Goal: Information Seeking & Learning: Learn about a topic

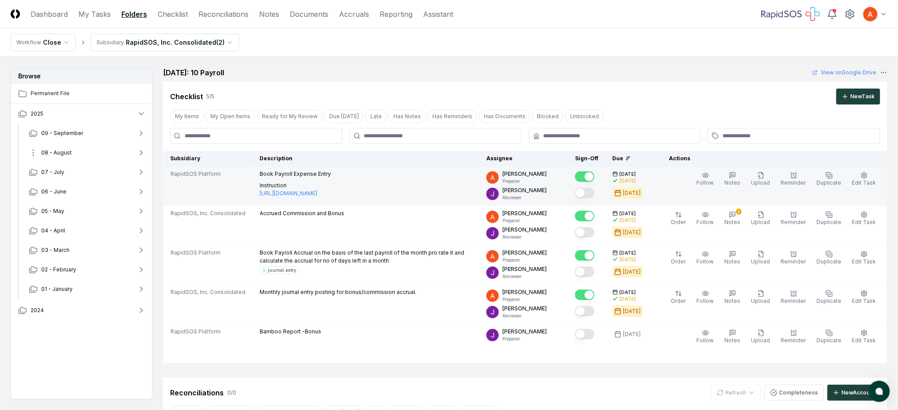
click at [79, 151] on button "08 - August" at bounding box center [87, 152] width 131 height 19
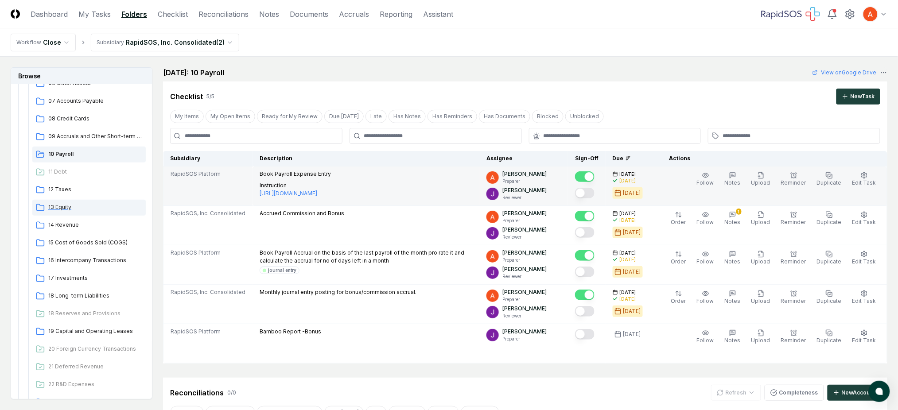
scroll to position [236, 0]
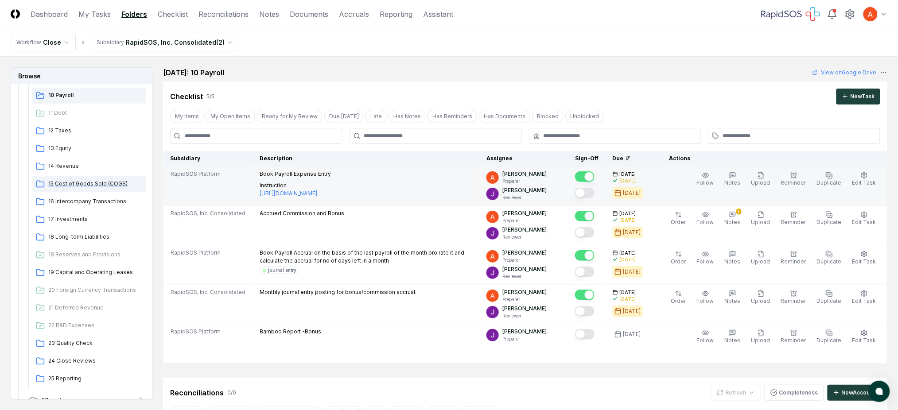
click at [75, 186] on span "15 Cost of Goods Sold (COGS)" at bounding box center [95, 184] width 94 height 8
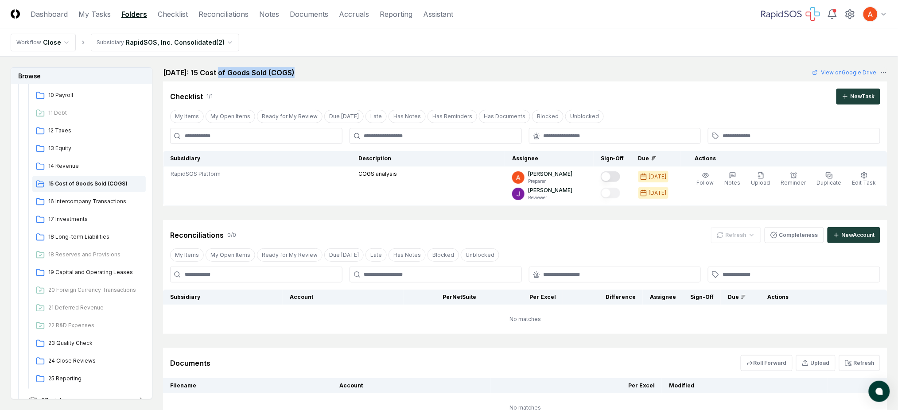
drag, startPoint x: 316, startPoint y: 73, endPoint x: 220, endPoint y: 73, distance: 96.5
click at [220, 73] on div "[DATE]: 15 Cost of Goods Sold (COGS)" at bounding box center [234, 72] width 142 height 11
copy div "Cost of Goods Sold (COGS)"
click at [67, 164] on span "14 Revenue" at bounding box center [95, 166] width 94 height 8
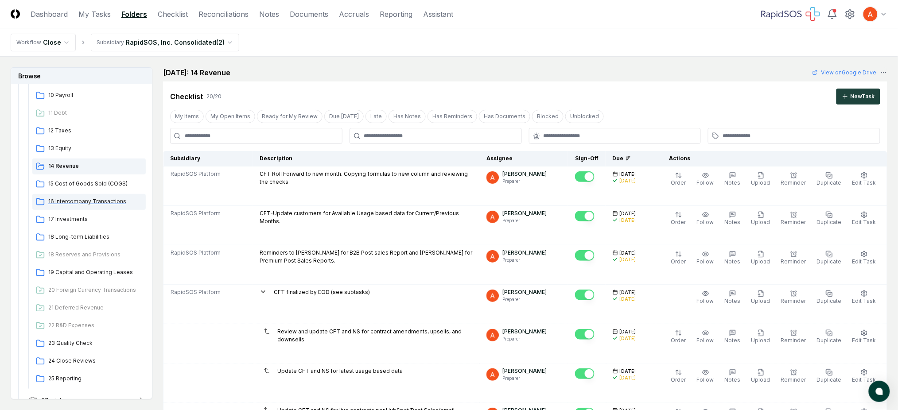
click at [81, 203] on span "16 Intercompany Transactions" at bounding box center [95, 201] width 94 height 8
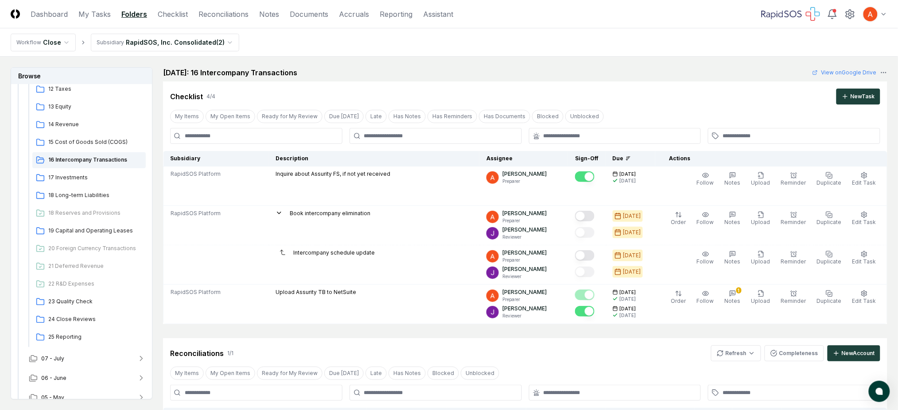
scroll to position [295, 0]
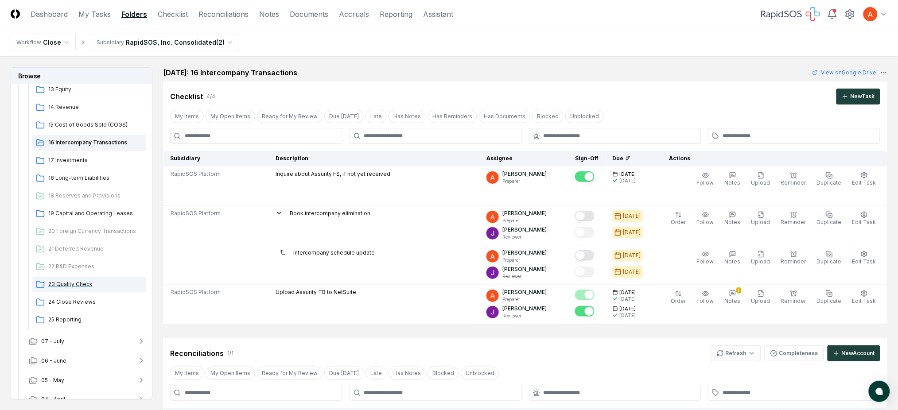
click at [79, 284] on span "23 Quality Check" at bounding box center [95, 284] width 94 height 8
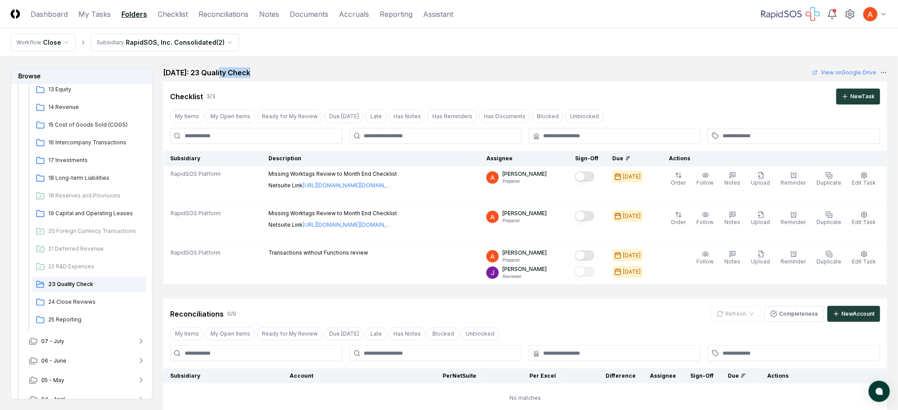
drag, startPoint x: 222, startPoint y: 74, endPoint x: 275, endPoint y: 71, distance: 52.3
click at [261, 71] on div "[DATE]: 23 Quality Check" at bounding box center [212, 72] width 98 height 11
copy div "Quality Check"
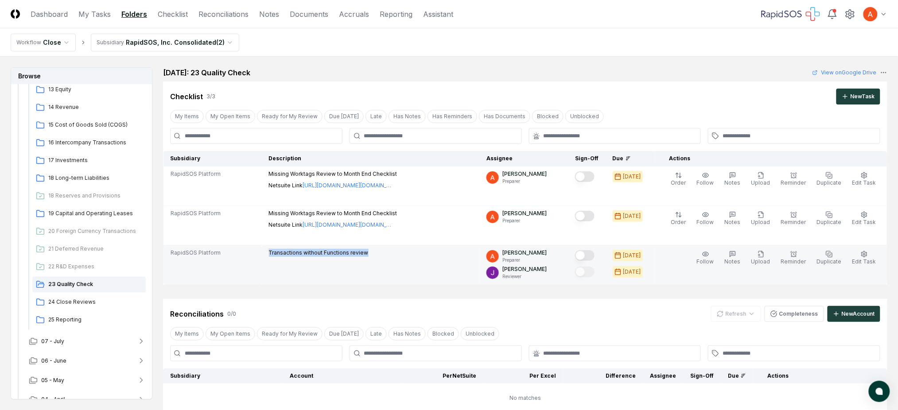
drag, startPoint x: 365, startPoint y: 253, endPoint x: 270, endPoint y: 252, distance: 95.2
click at [270, 252] on td "Transactions without Functions review" at bounding box center [370, 264] width 217 height 39
copy p "Transactions without Functions review"
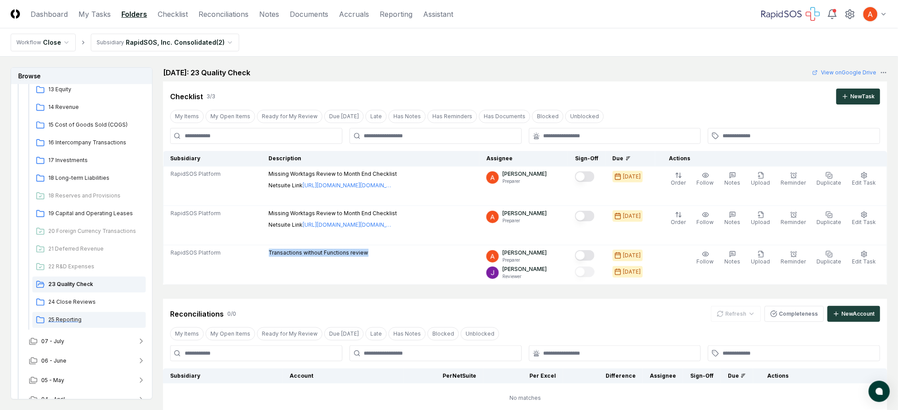
click at [68, 325] on div "25 Reporting" at bounding box center [88, 320] width 113 height 16
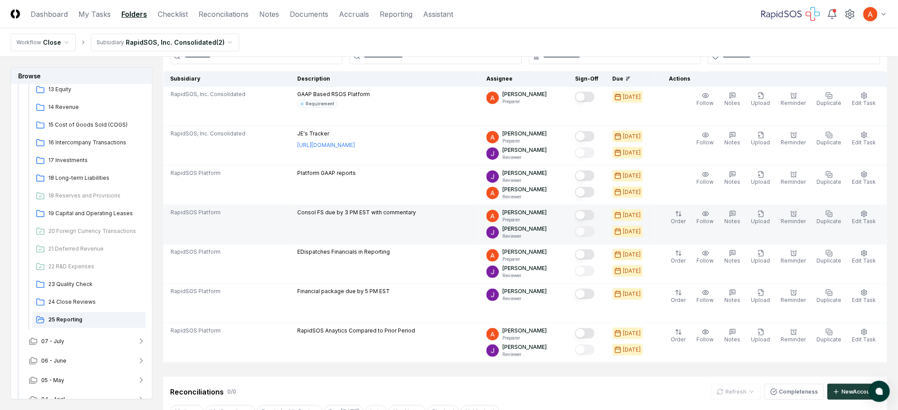
scroll to position [59, 0]
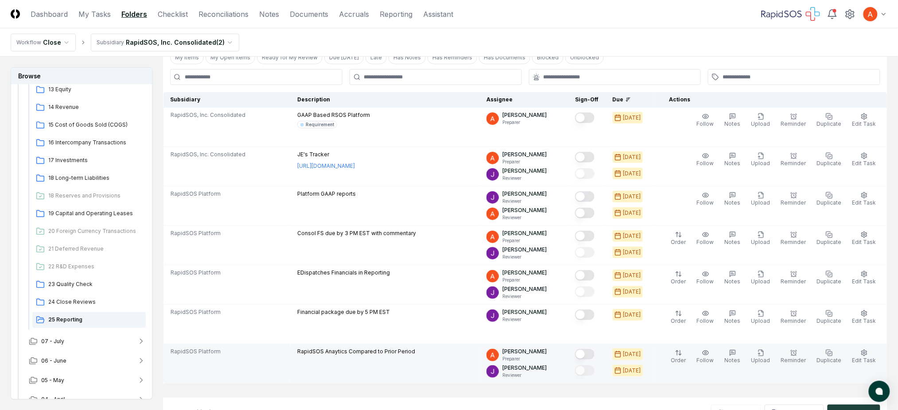
click at [357, 351] on p "RapidSOS Anaytics Compared to Prior Period" at bounding box center [356, 352] width 118 height 8
copy div "RapidSOS Anaytics Compared to Prior Period"
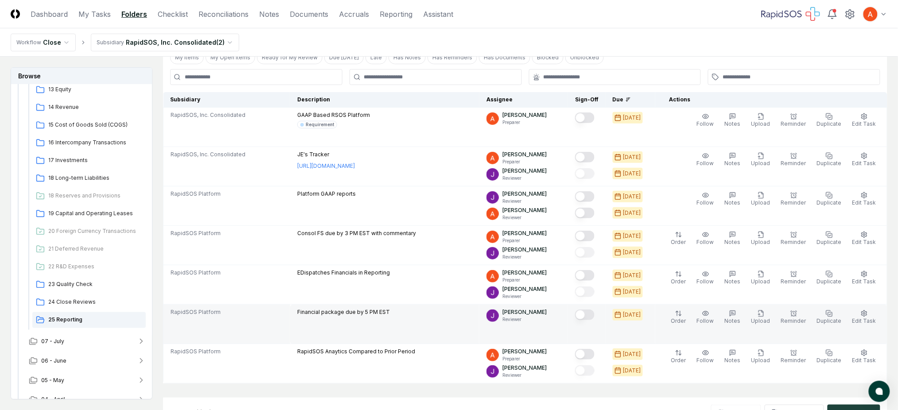
click at [346, 311] on p "Financial package due by 5 PM EST" at bounding box center [343, 312] width 93 height 8
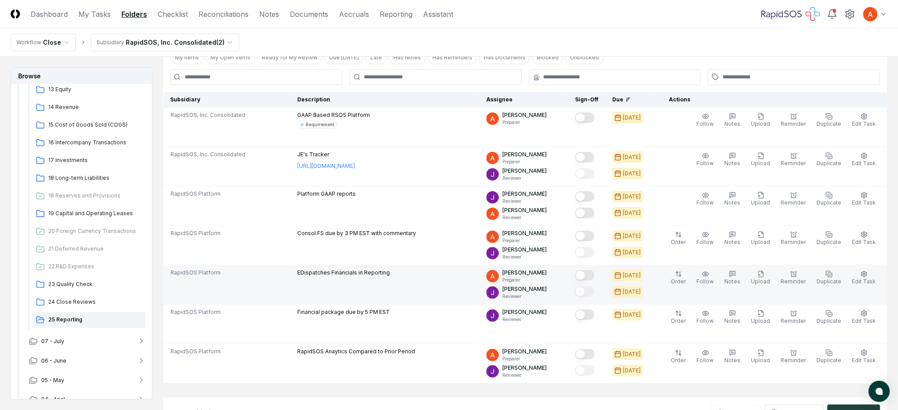
click at [351, 272] on p "EDispatches Financials in Reporting" at bounding box center [343, 273] width 93 height 8
click at [364, 274] on p "EDispatches Financials in Reporting" at bounding box center [343, 273] width 93 height 8
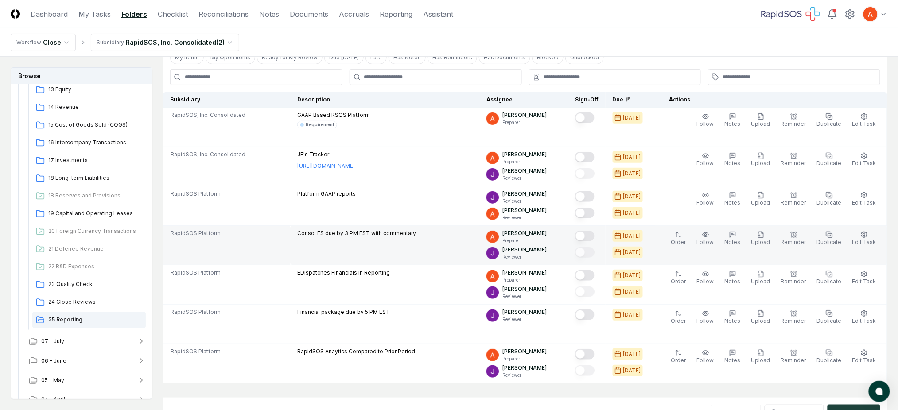
click at [348, 236] on p "Consol FS due by 3 PM EST with commentary" at bounding box center [356, 233] width 119 height 8
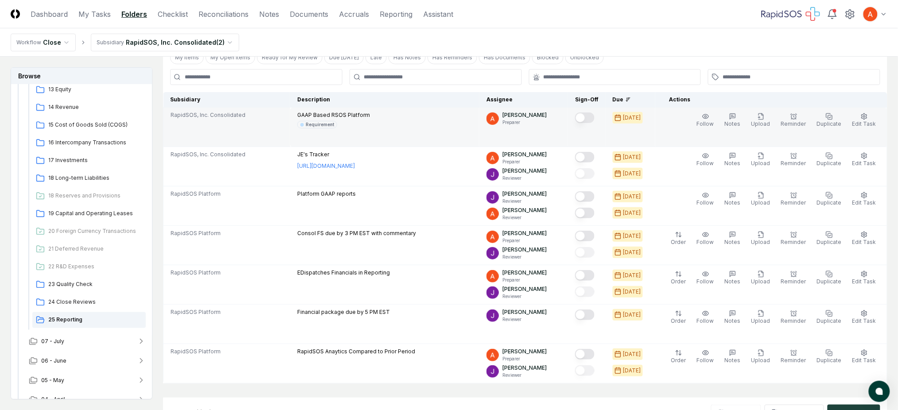
click at [355, 118] on p "GAAP Based RSOS Platform" at bounding box center [333, 115] width 73 height 8
copy p "GAAP Based RSOS Platform"
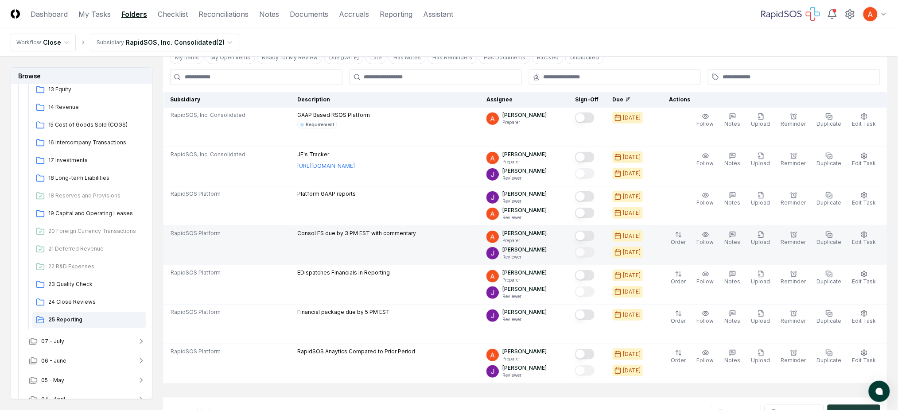
click at [349, 232] on p "Consol FS due by 3 PM EST with commentary" at bounding box center [356, 233] width 119 height 8
copy div "Consol FS due by 3 PM EST with commentary"
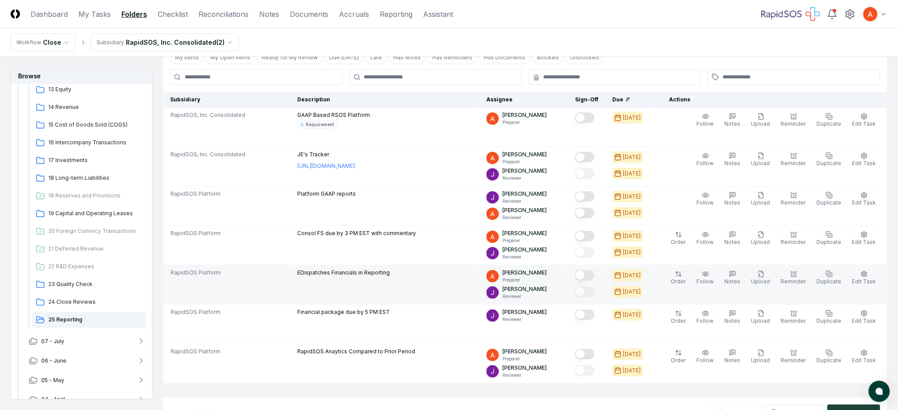
click at [249, 265] on td "RapidSOS Platform" at bounding box center [226, 284] width 127 height 39
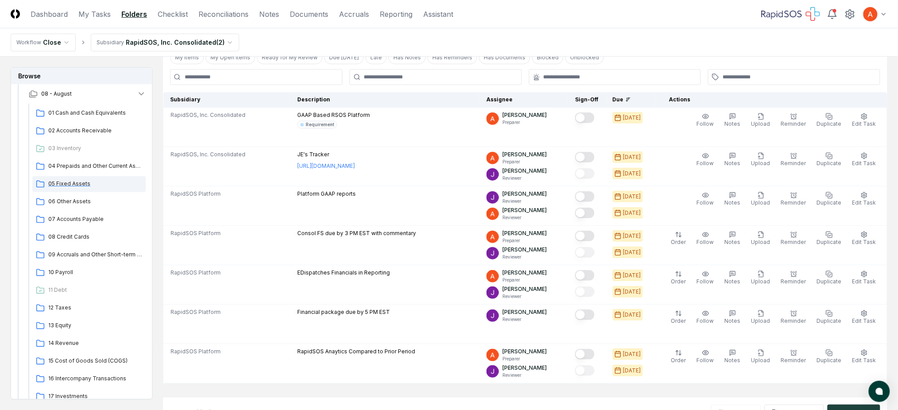
scroll to position [0, 0]
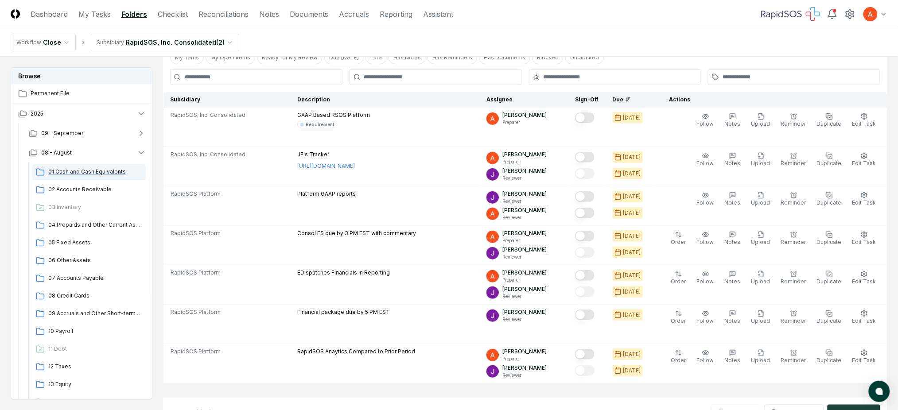
click at [97, 172] on span "01 Cash and Cash Equivalents" at bounding box center [95, 172] width 94 height 8
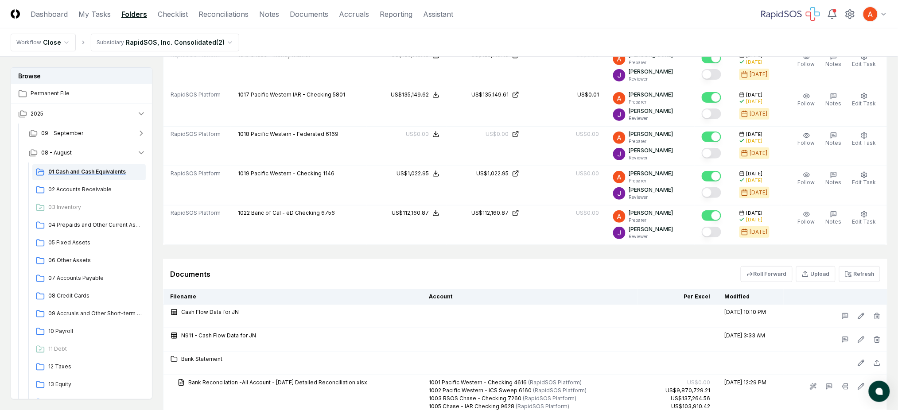
scroll to position [1240, 0]
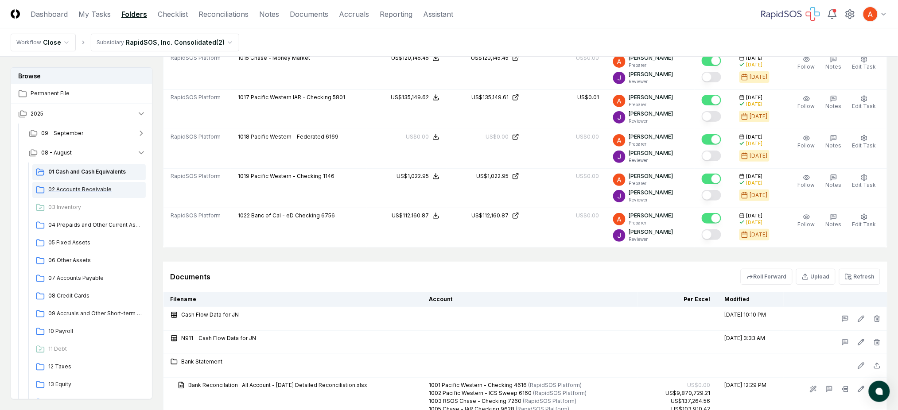
click at [73, 190] on span "02 Accounts Receivable" at bounding box center [95, 190] width 94 height 8
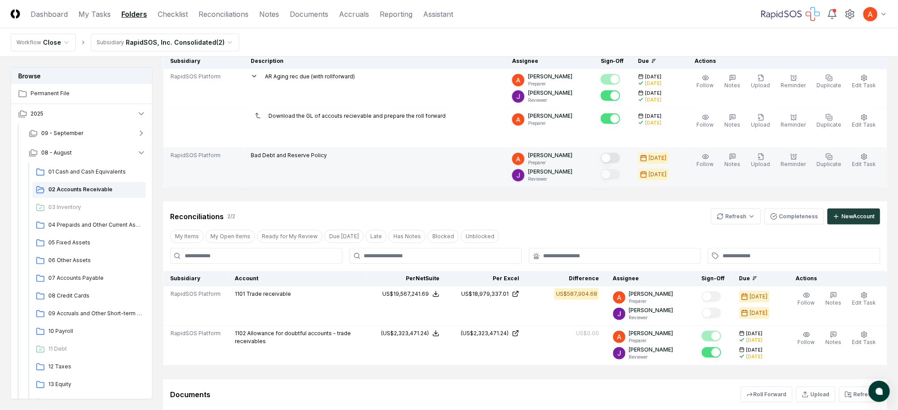
scroll to position [118, 0]
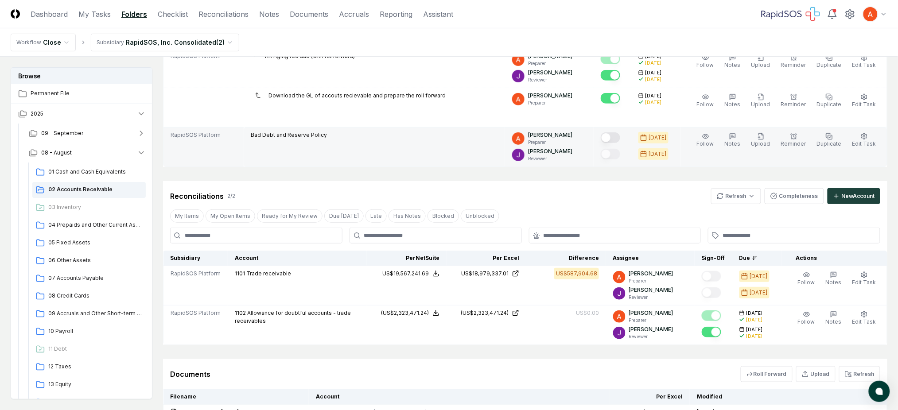
click at [268, 138] on p "Bad Debt and Reserve Policy" at bounding box center [289, 135] width 76 height 8
copy div "Bad Debt and Reserve Policy"
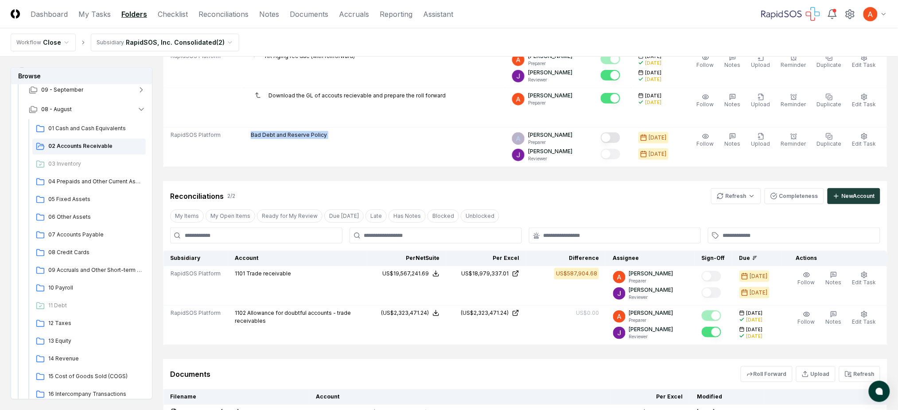
scroll to position [59, 0]
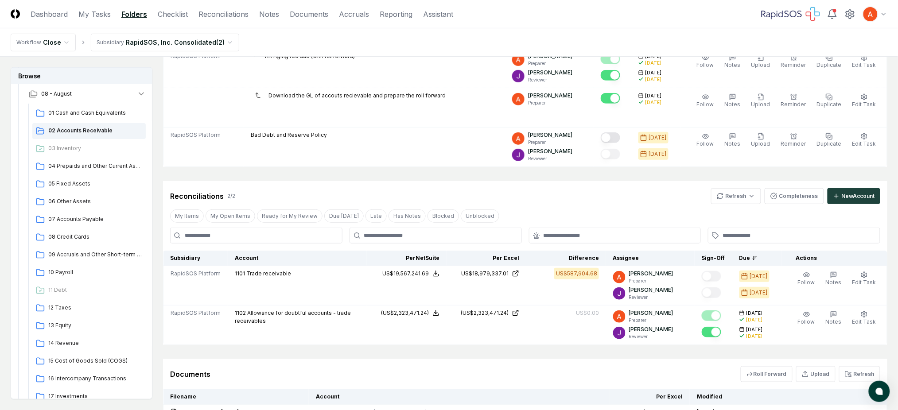
click at [231, 168] on div "Cancel Reassign [DATE]: 02 Accounts Receivable View on Google Drive Checklist 3…" at bounding box center [525, 189] width 724 height 479
click at [89, 219] on span "07 Accounts Payable" at bounding box center [95, 219] width 94 height 8
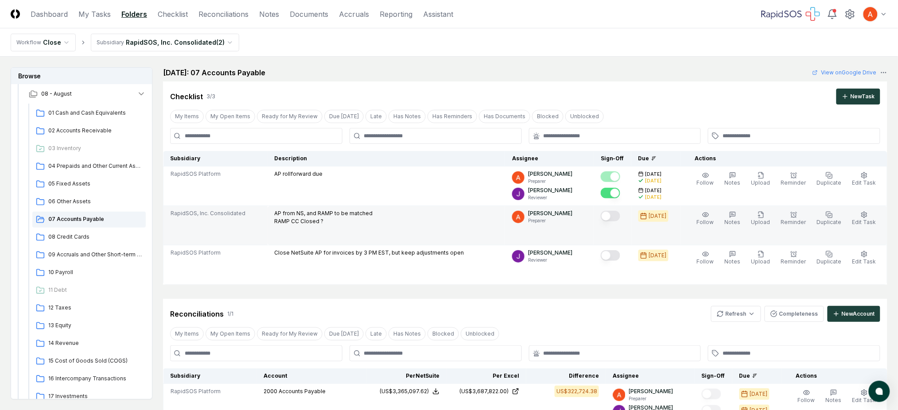
click at [325, 214] on p "AP from NS, and RAMP to be matched RAMP CC Closed ?" at bounding box center [324, 217] width 98 height 16
